Goal: Find specific page/section

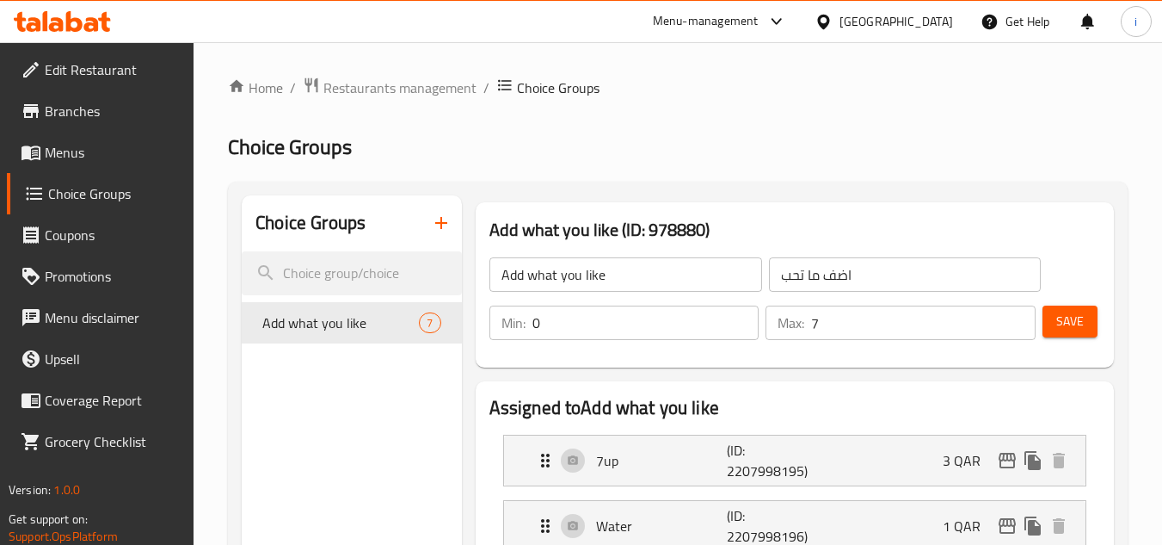
scroll to position [688, 0]
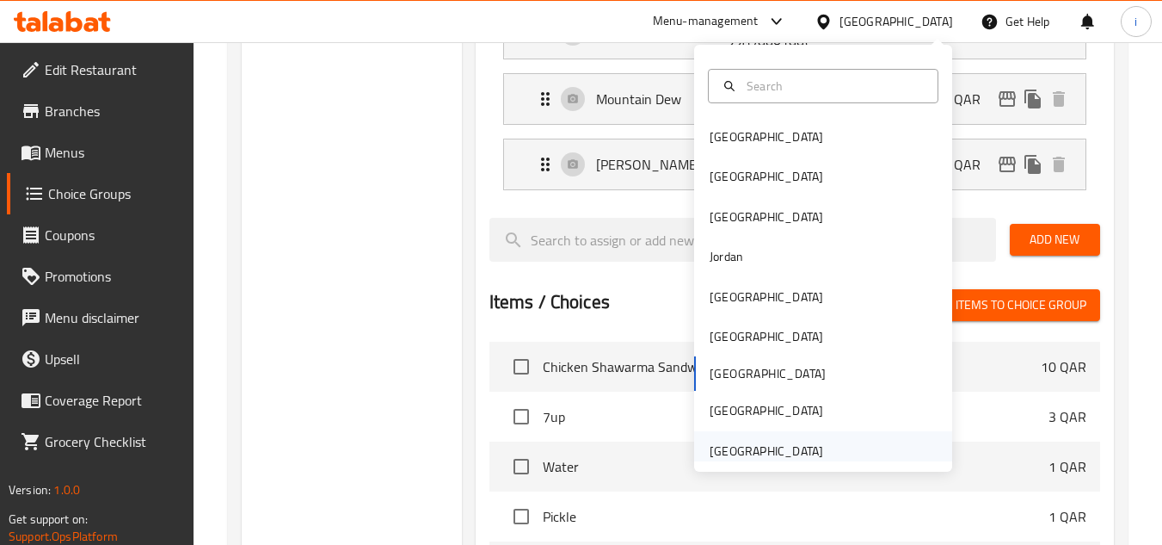
click at [754, 445] on div "[GEOGRAPHIC_DATA]" at bounding box center [767, 450] width 114 height 19
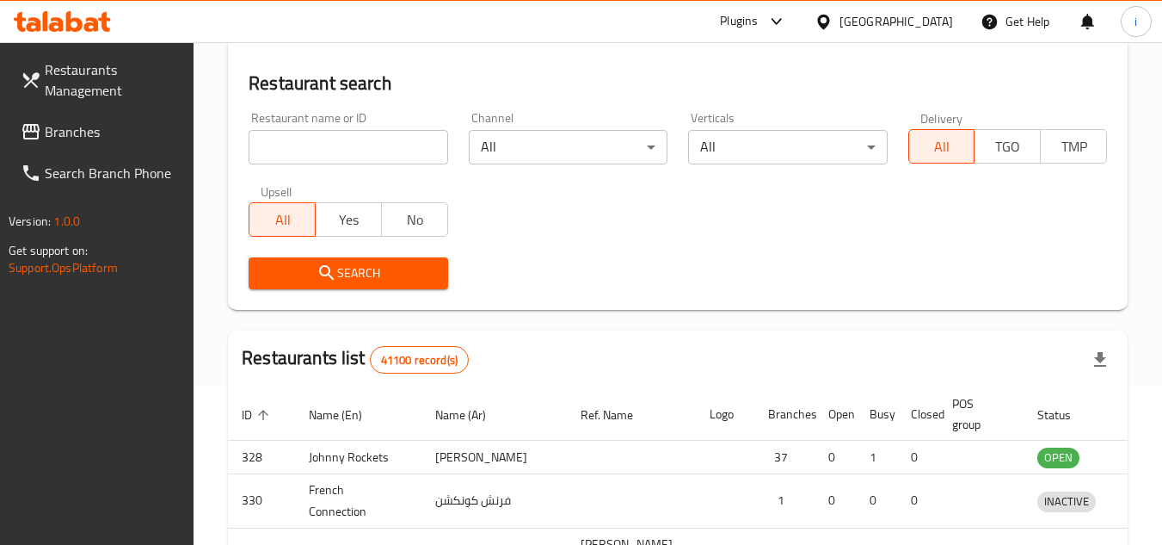
scroll to position [688, 0]
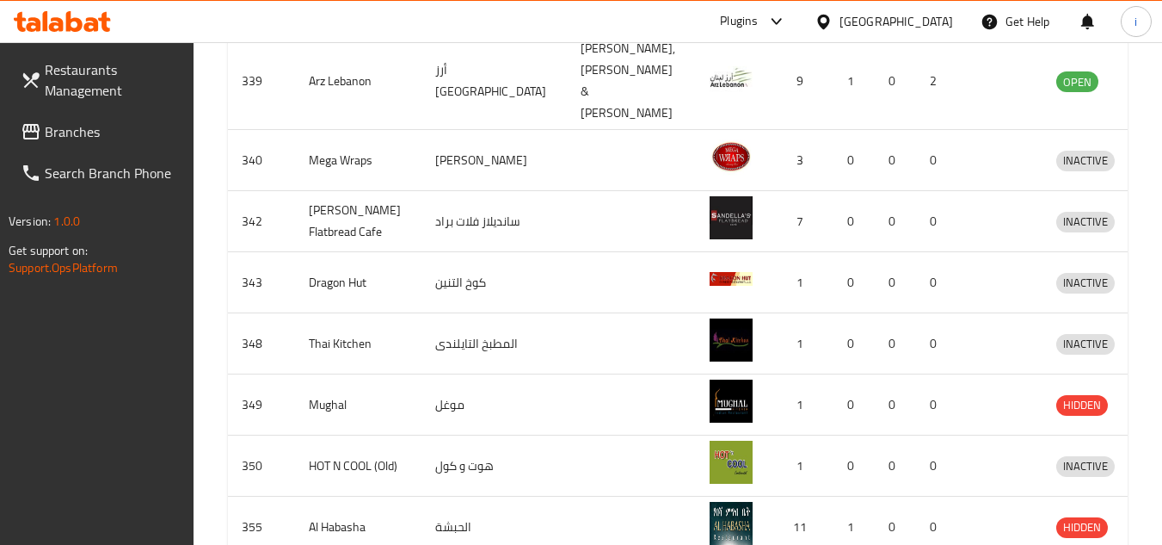
click at [93, 128] on span "Branches" at bounding box center [113, 131] width 136 height 21
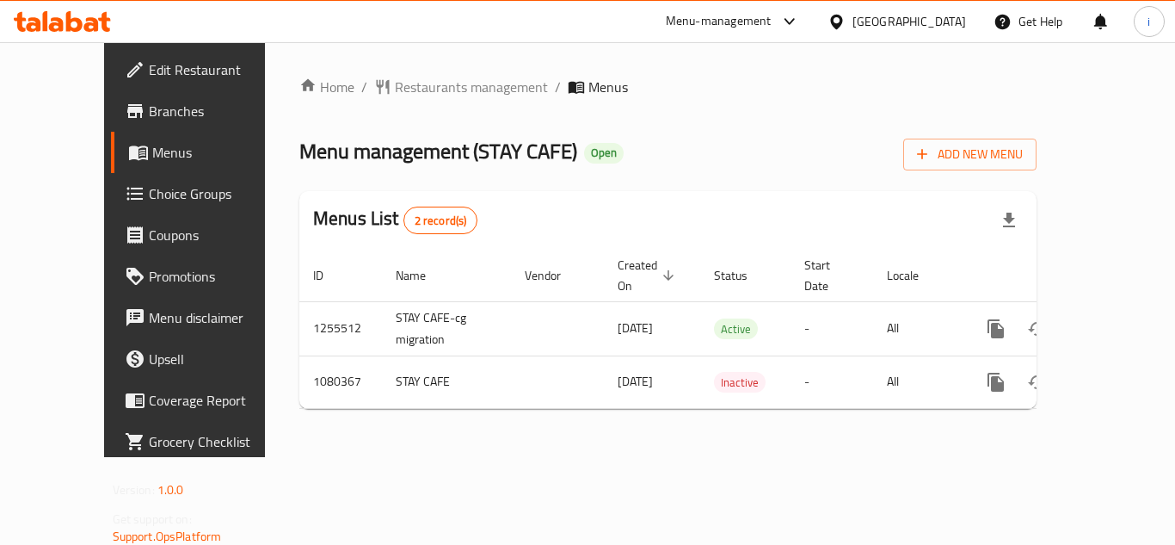
click at [149, 197] on span "Choice Groups" at bounding box center [218, 193] width 138 height 21
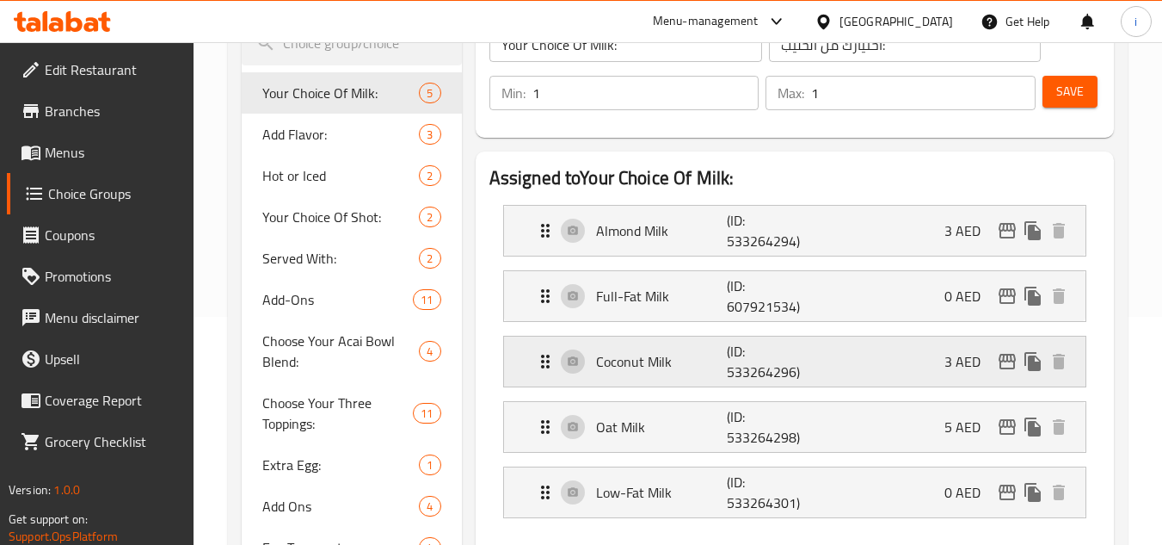
scroll to position [258, 0]
